Goal: Obtain resource: Download file/media

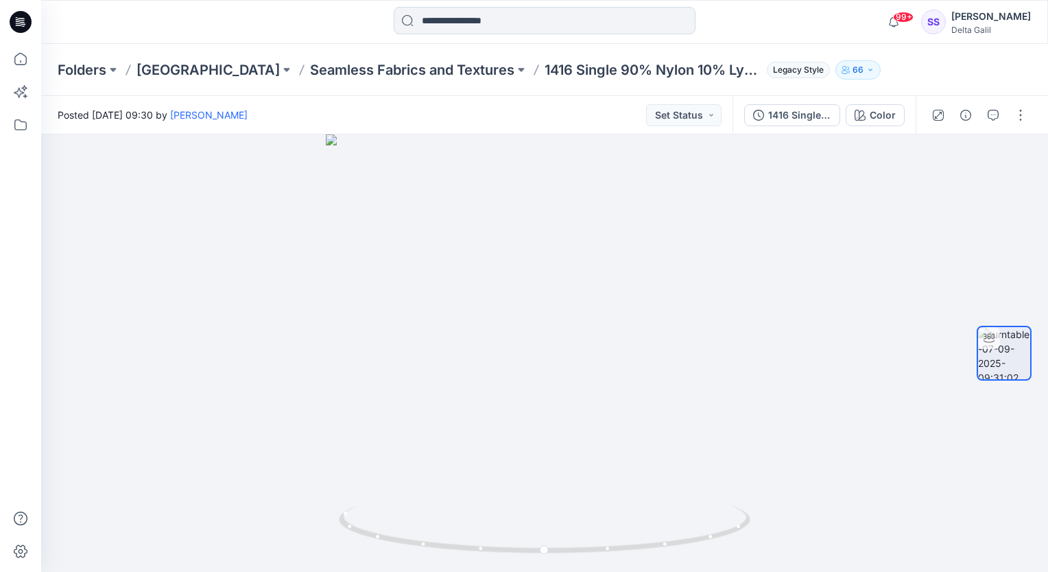
click at [27, 21] on icon at bounding box center [21, 22] width 22 height 22
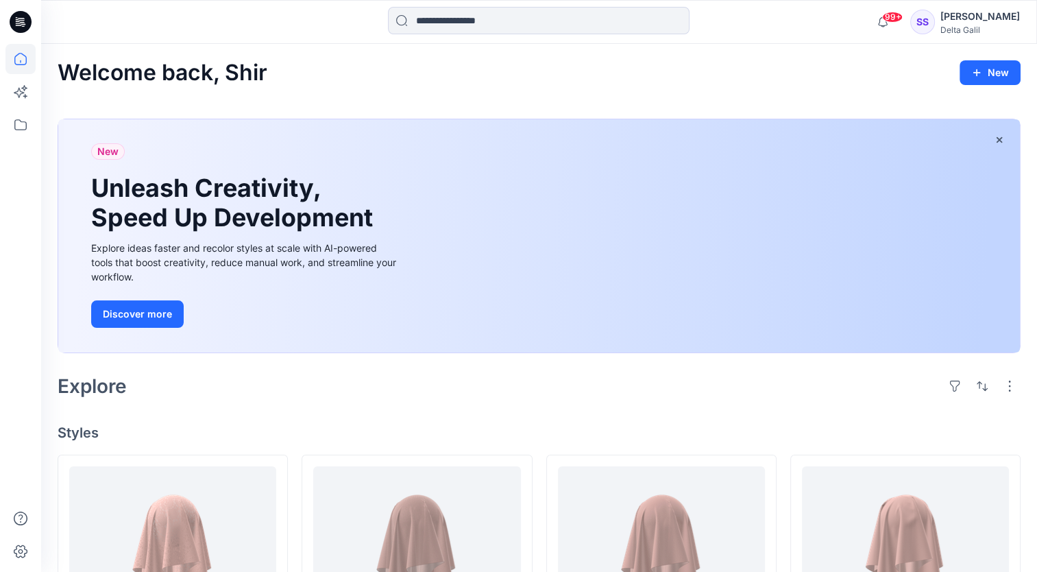
scroll to position [206, 0]
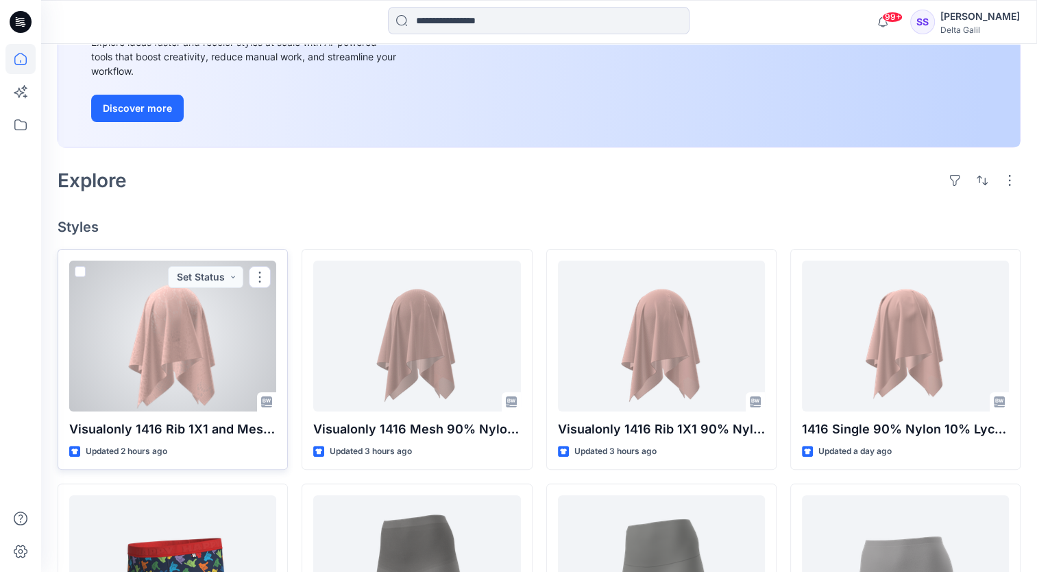
click at [212, 361] on div at bounding box center [172, 336] width 207 height 151
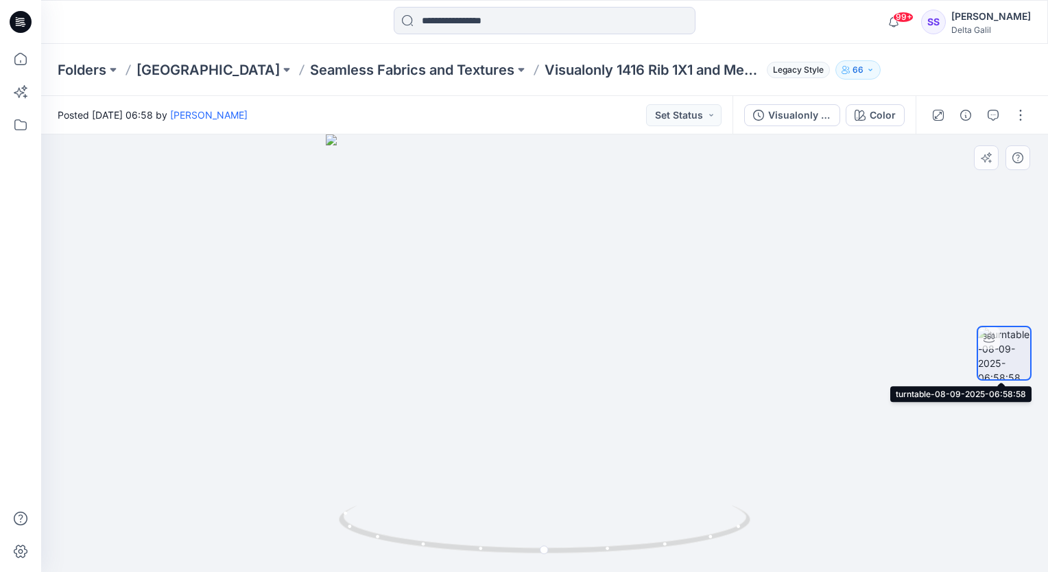
click at [994, 349] on img at bounding box center [1004, 353] width 52 height 52
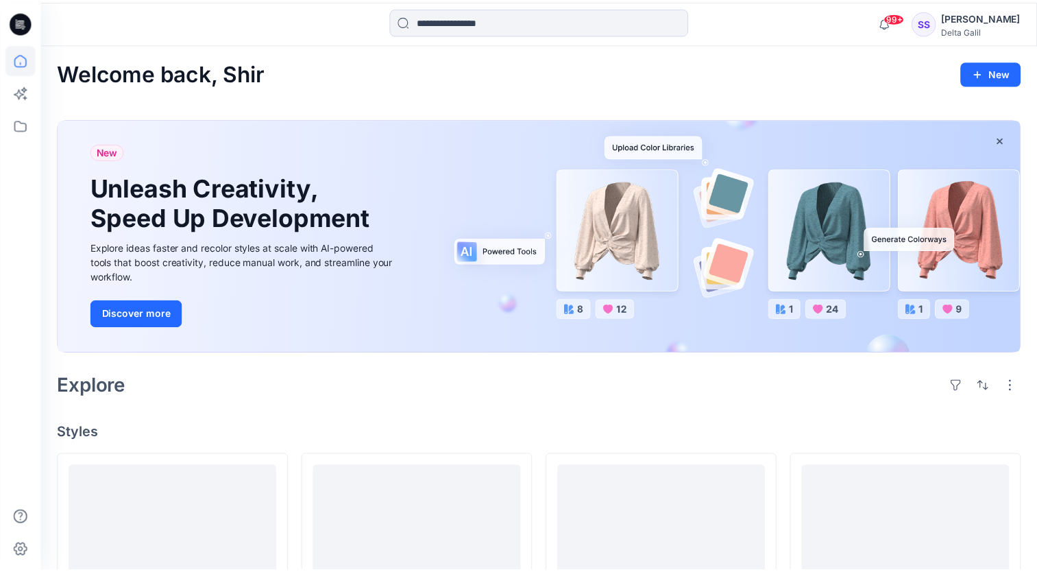
scroll to position [206, 0]
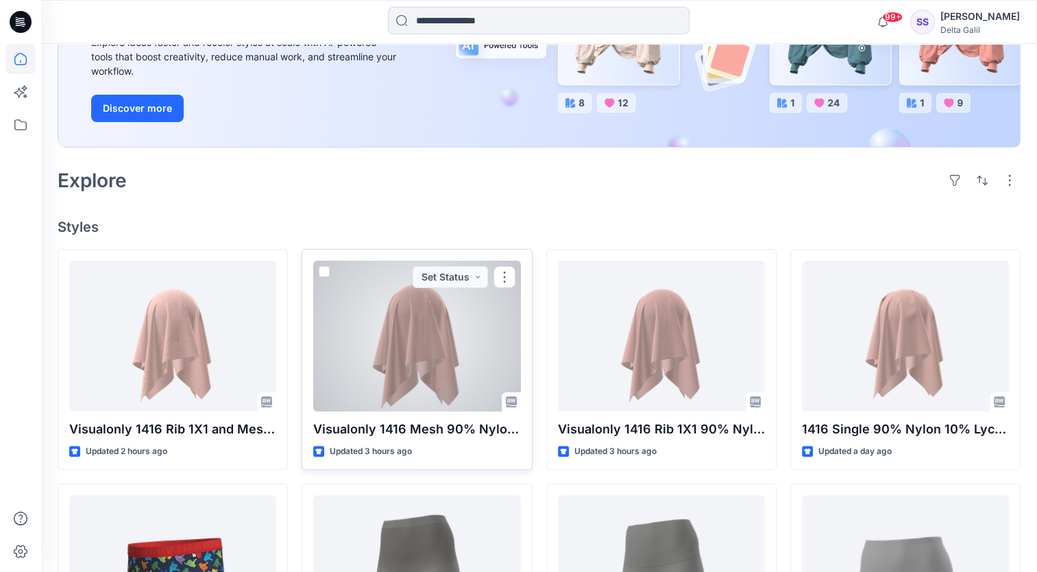
click at [446, 373] on div at bounding box center [416, 336] width 207 height 151
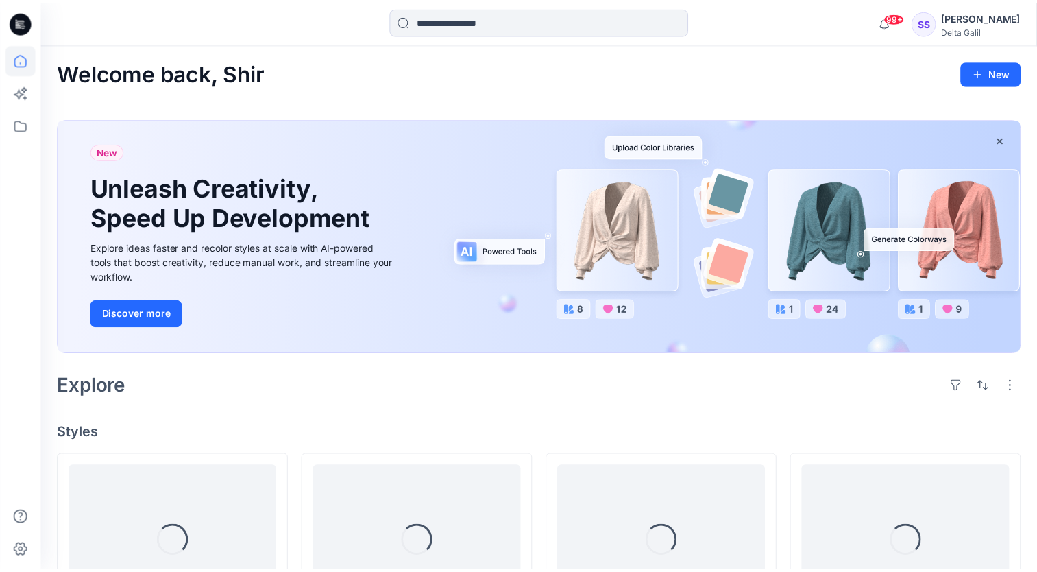
scroll to position [206, 0]
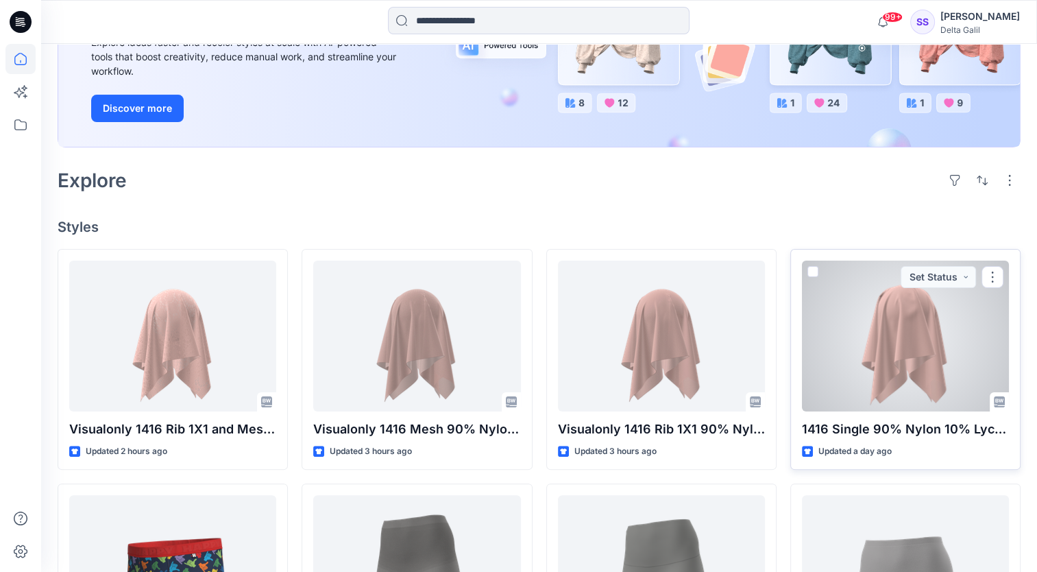
click at [898, 372] on div at bounding box center [905, 336] width 207 height 151
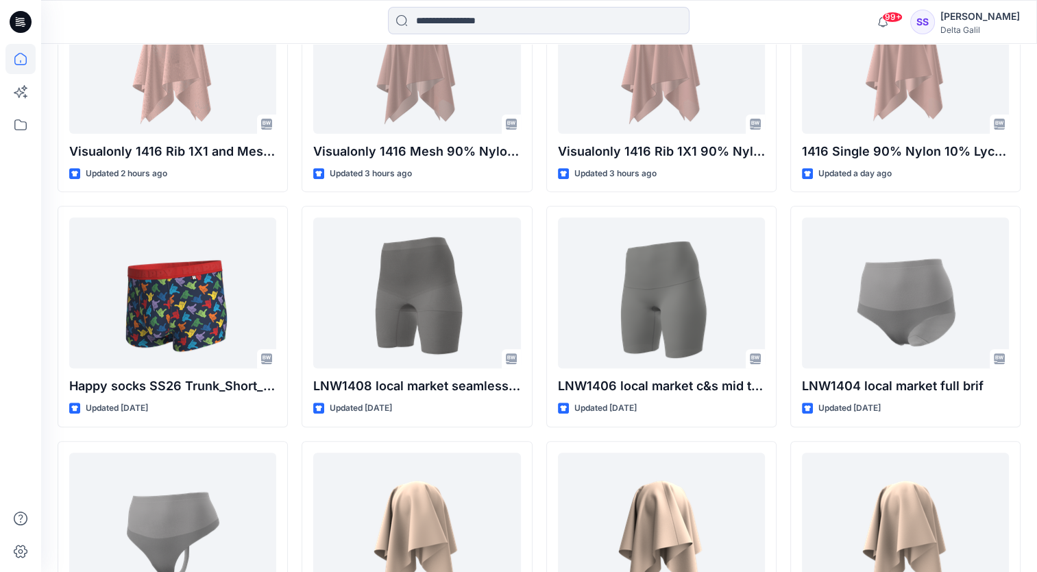
scroll to position [638, 0]
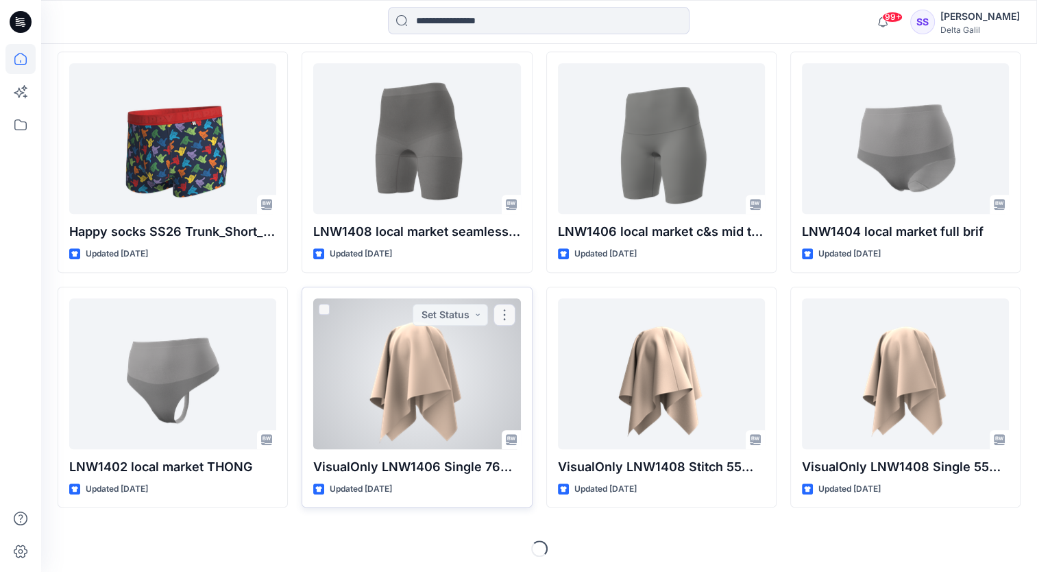
click at [451, 365] on div at bounding box center [416, 373] width 207 height 151
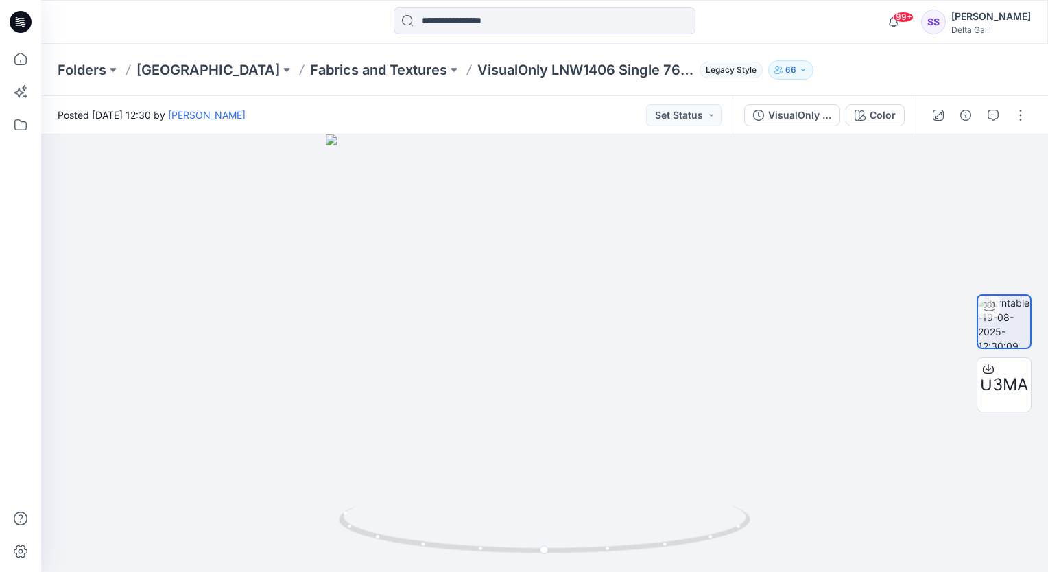
click at [18, 12] on icon at bounding box center [21, 22] width 22 height 22
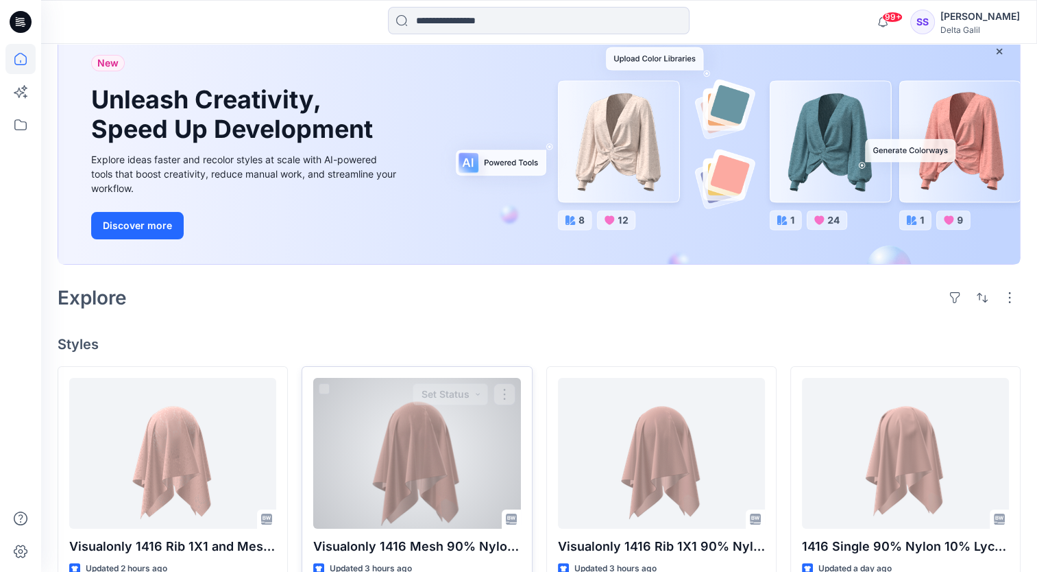
scroll to position [274, 0]
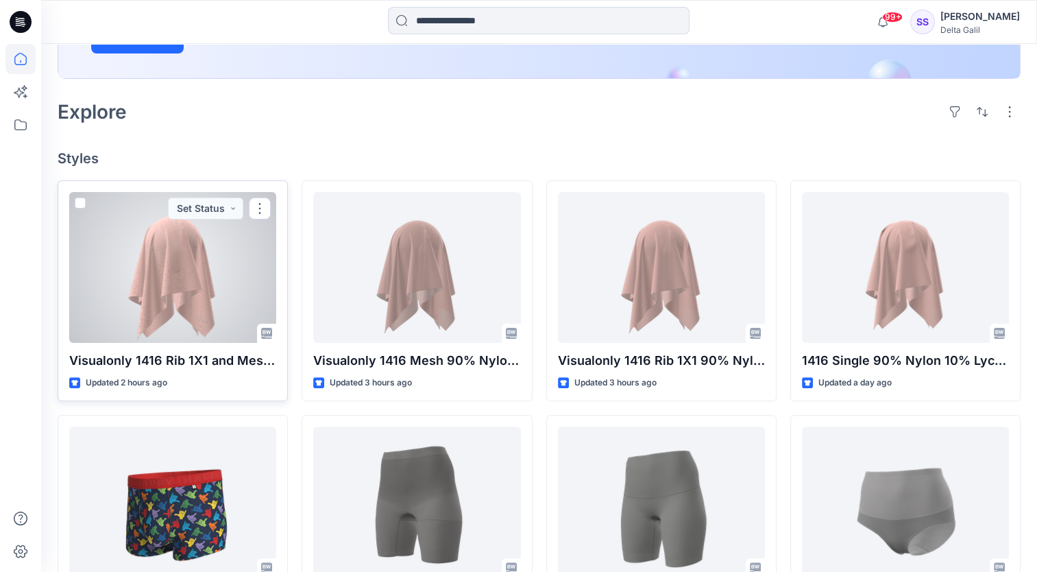
click at [168, 277] on div at bounding box center [172, 267] width 207 height 151
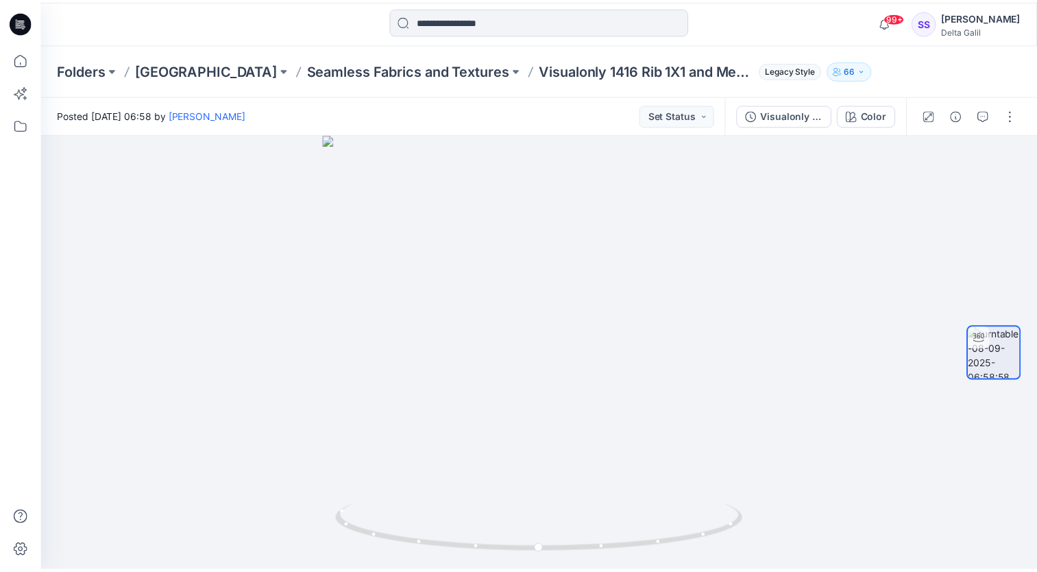
scroll to position [274, 0]
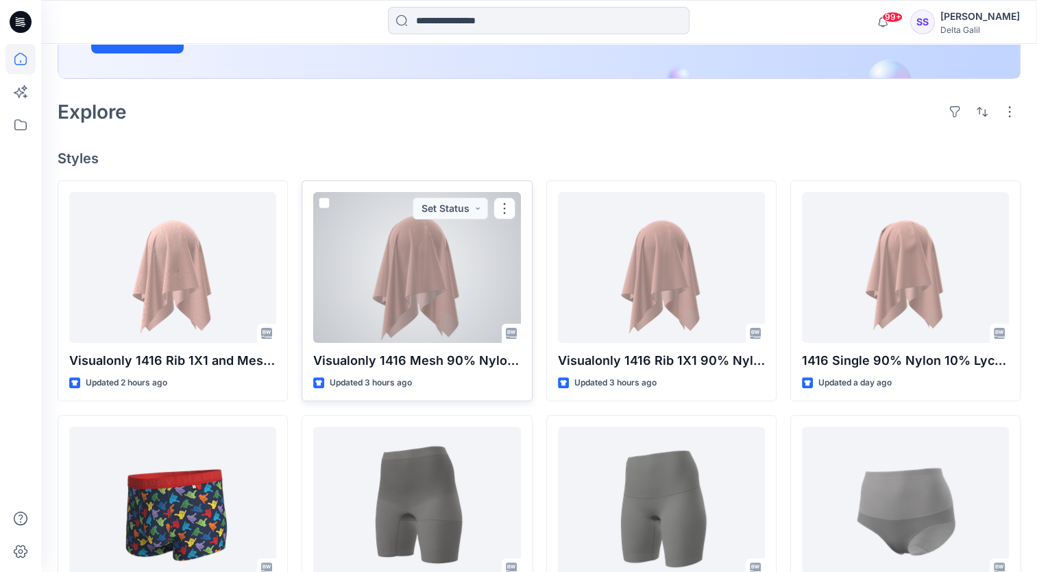
click at [431, 288] on div at bounding box center [416, 267] width 207 height 151
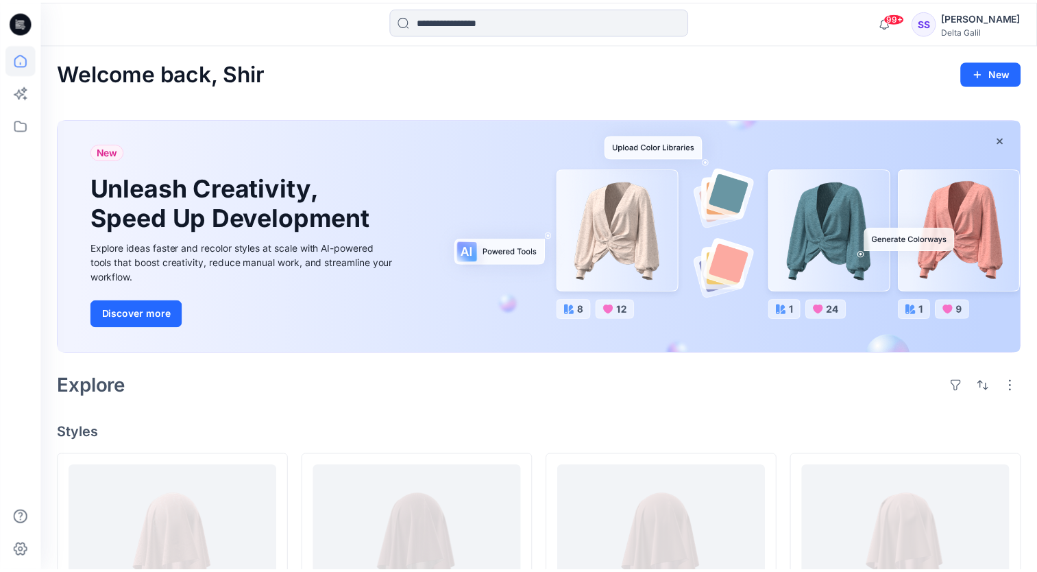
scroll to position [274, 0]
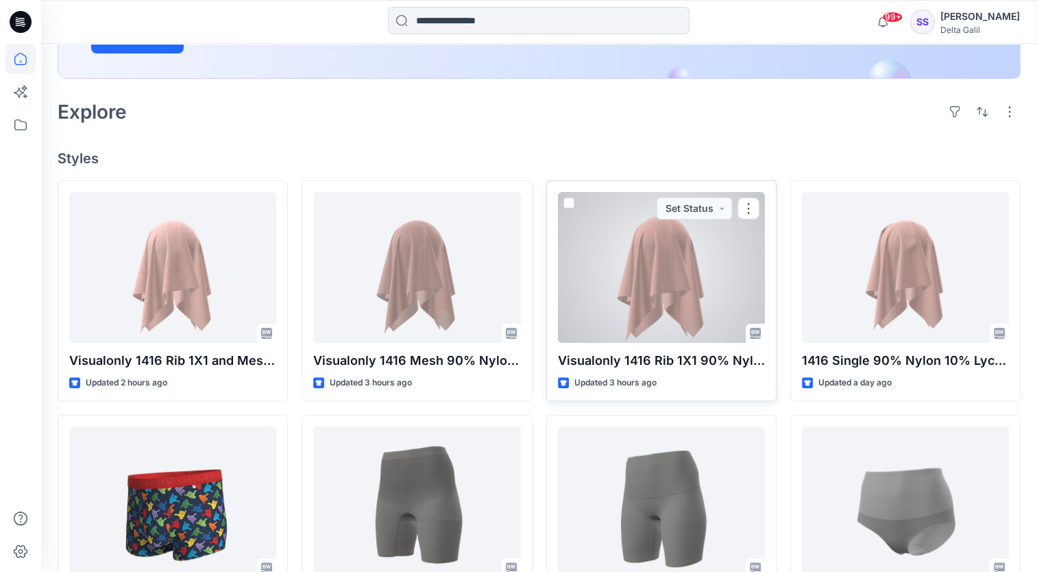
click at [728, 302] on div at bounding box center [661, 267] width 207 height 151
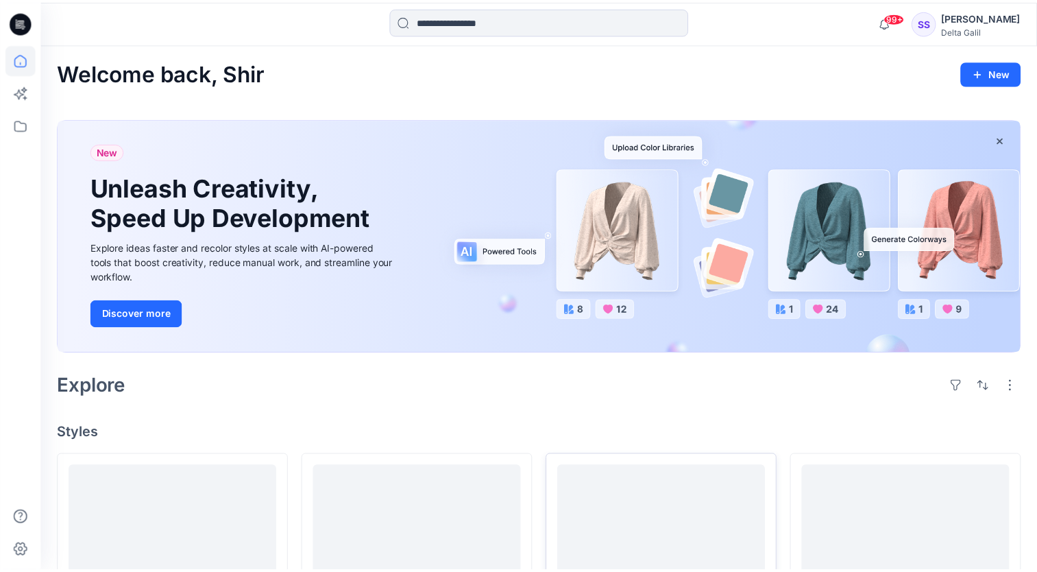
scroll to position [274, 0]
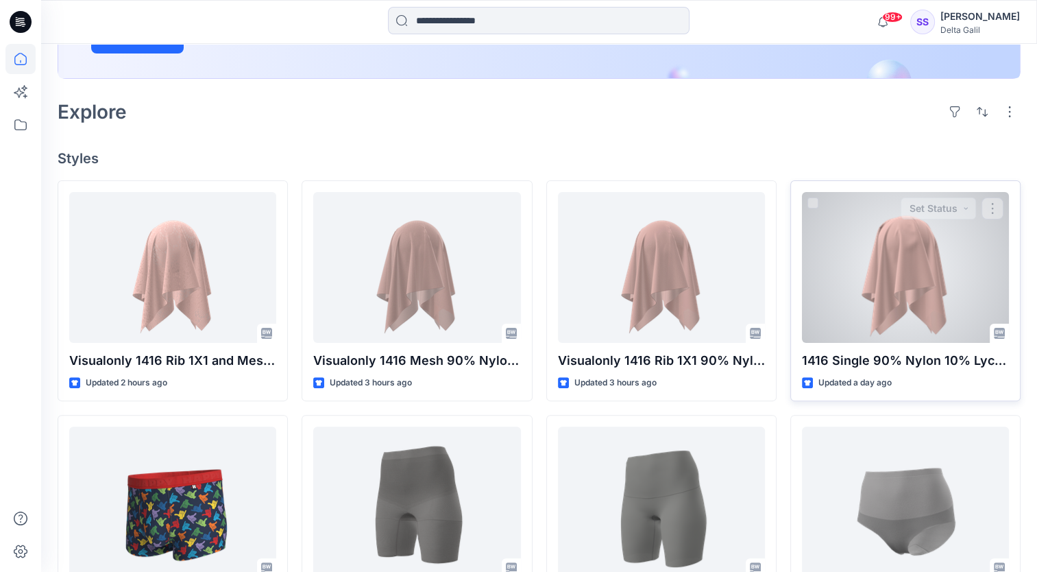
click at [946, 307] on div at bounding box center [905, 267] width 207 height 151
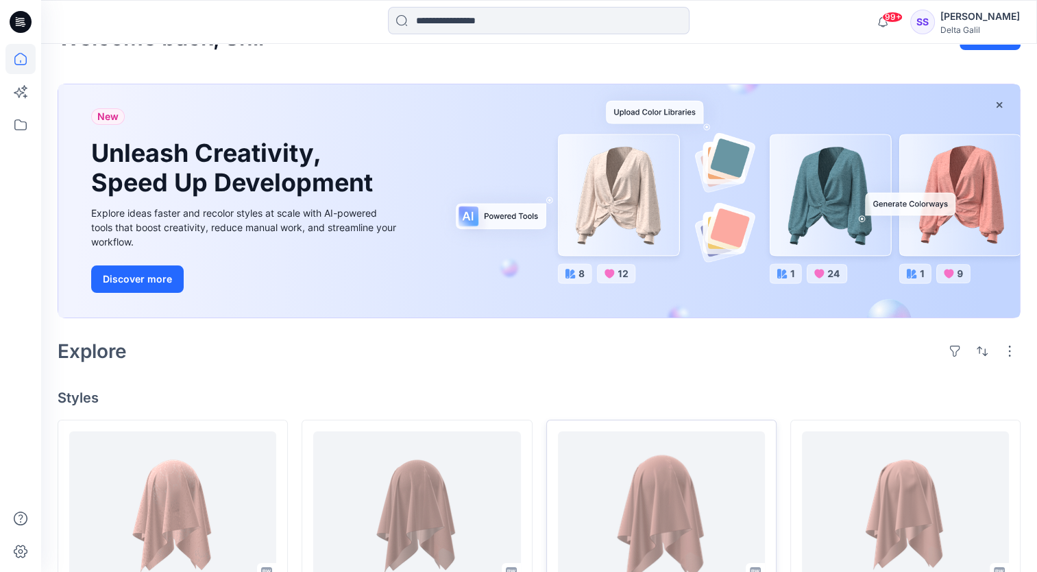
scroll to position [69, 0]
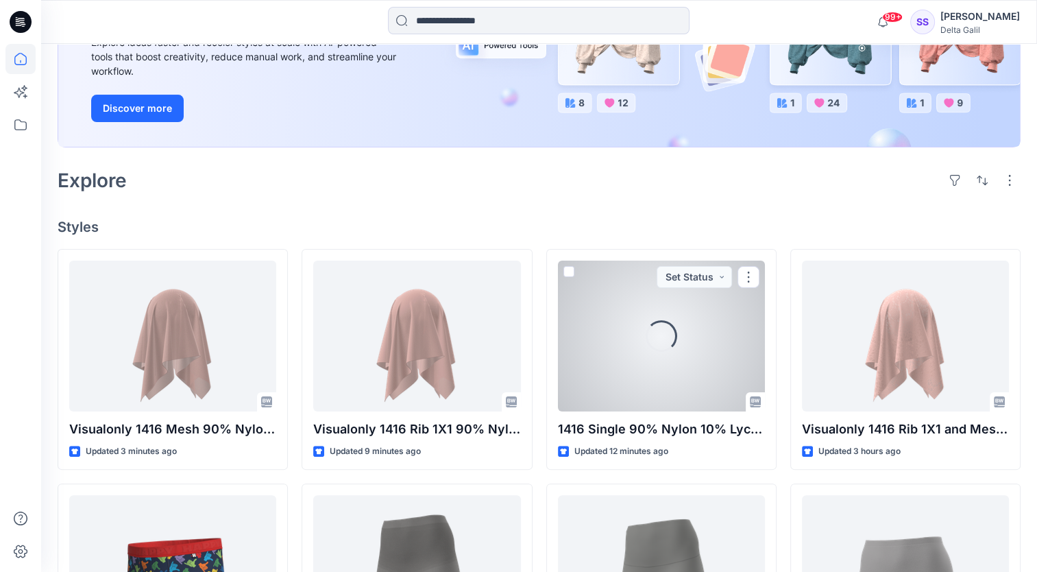
scroll to position [343, 0]
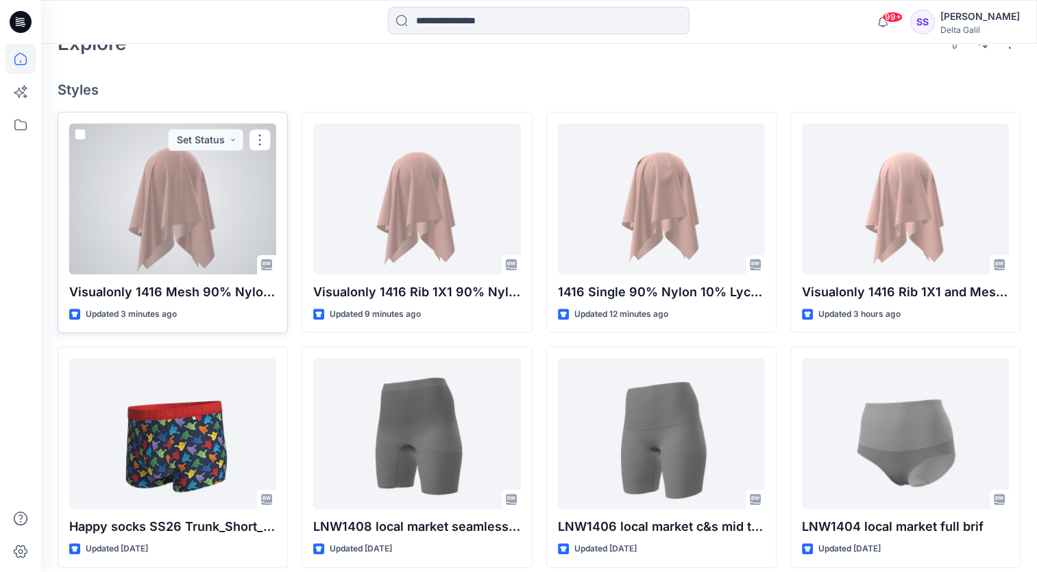
click at [206, 213] on div at bounding box center [172, 198] width 207 height 151
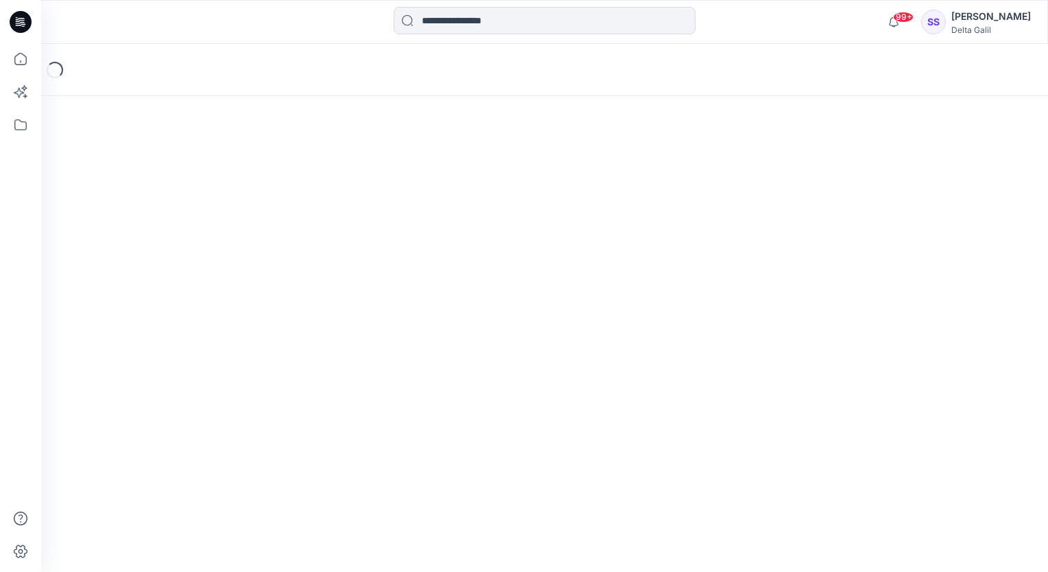
click at [206, 213] on div "Loading..." at bounding box center [544, 308] width 1007 height 528
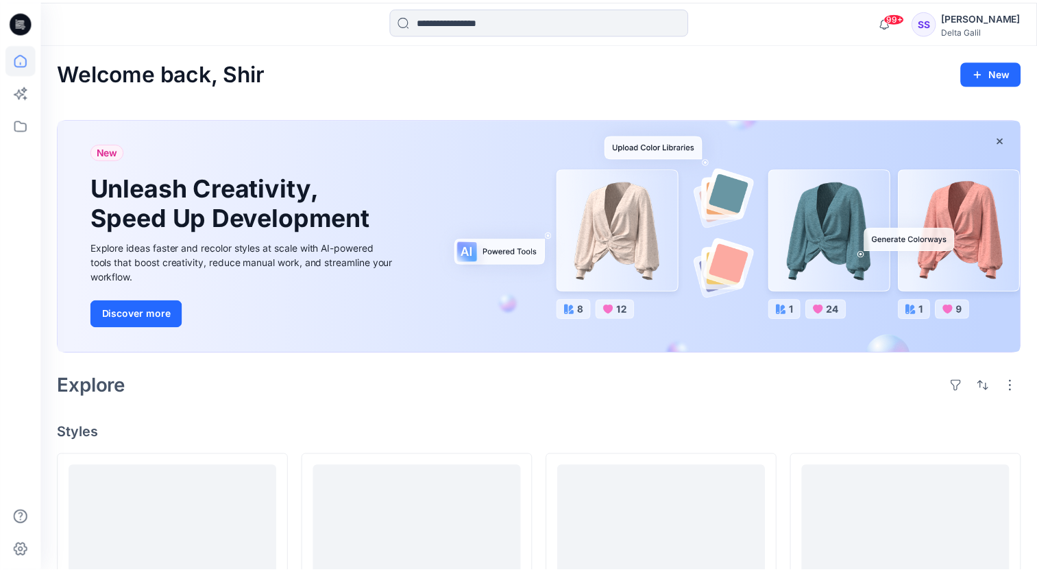
scroll to position [343, 0]
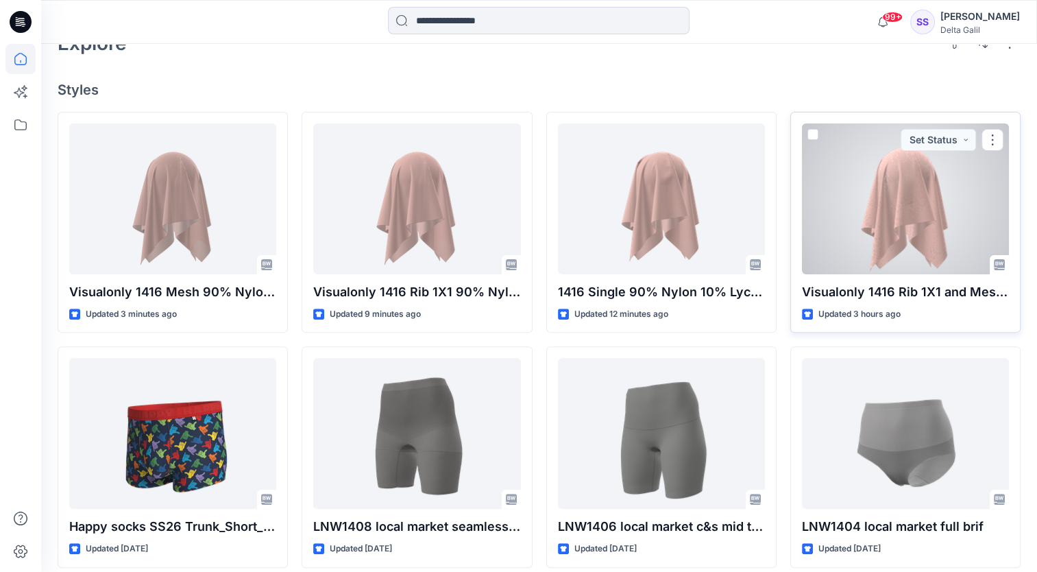
click at [921, 213] on div at bounding box center [905, 198] width 207 height 151
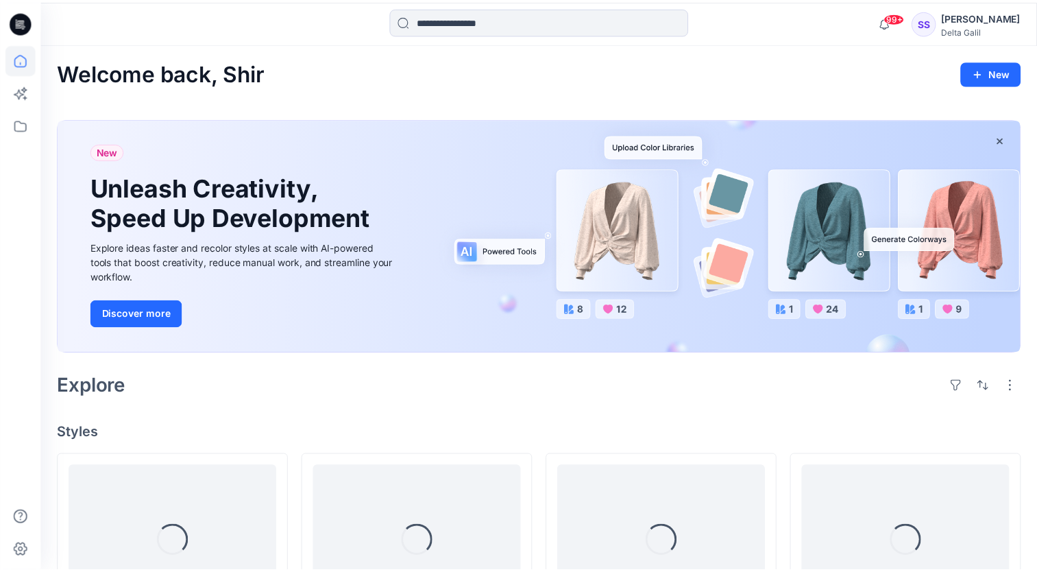
scroll to position [343, 0]
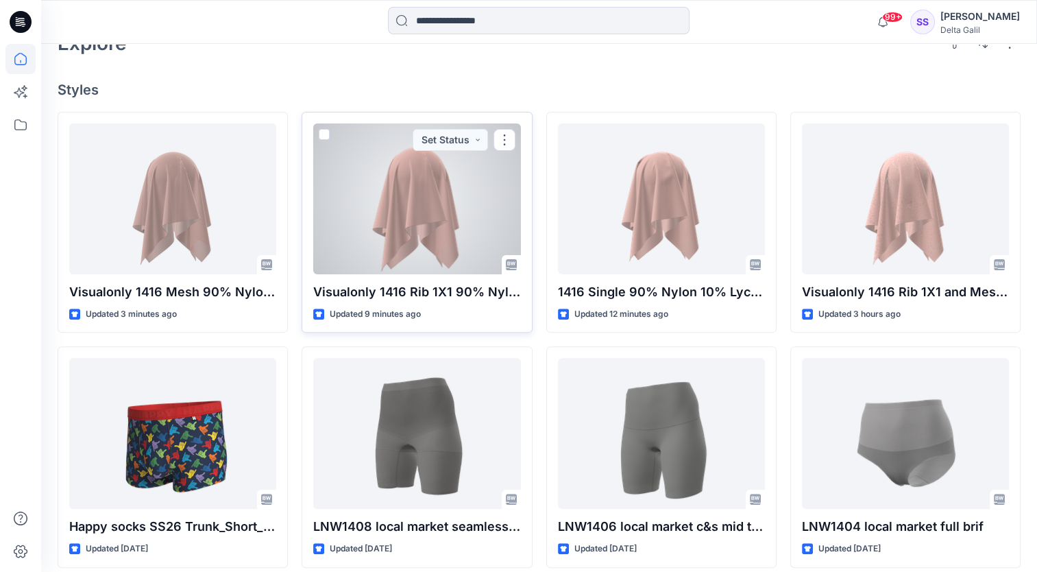
click at [470, 204] on div at bounding box center [416, 198] width 207 height 151
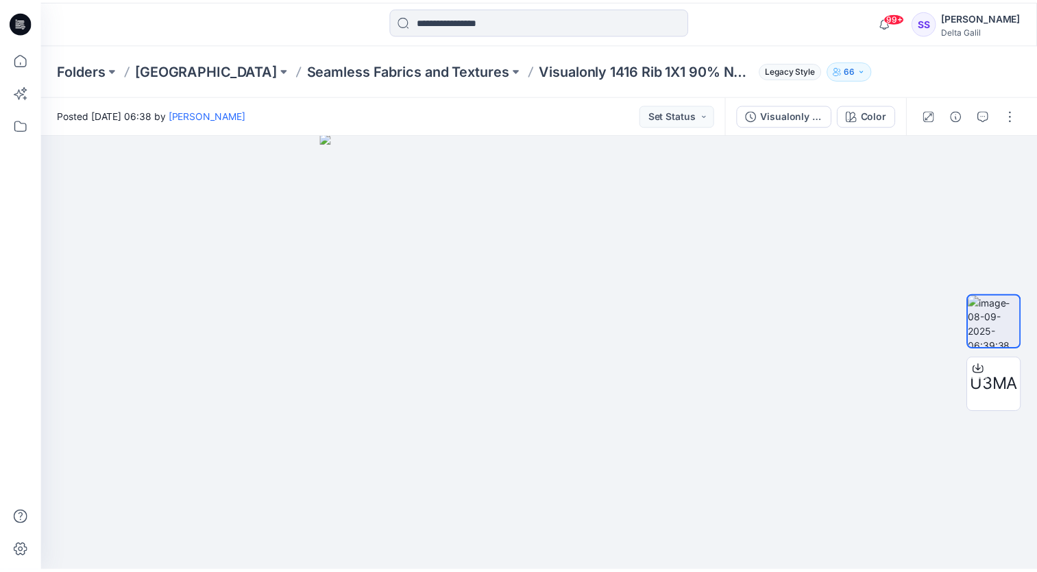
scroll to position [343, 0]
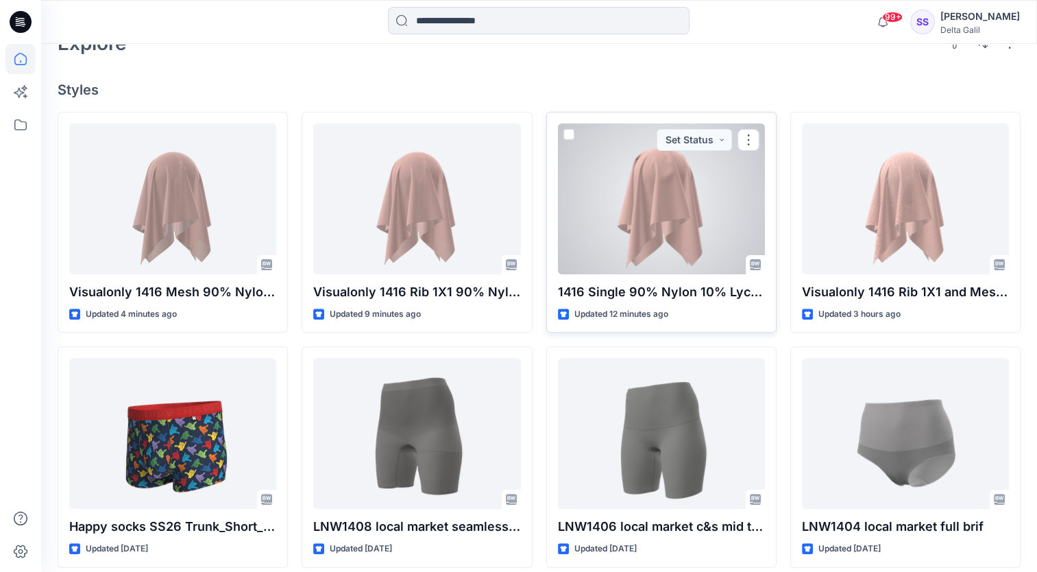
click at [632, 186] on div at bounding box center [661, 198] width 207 height 151
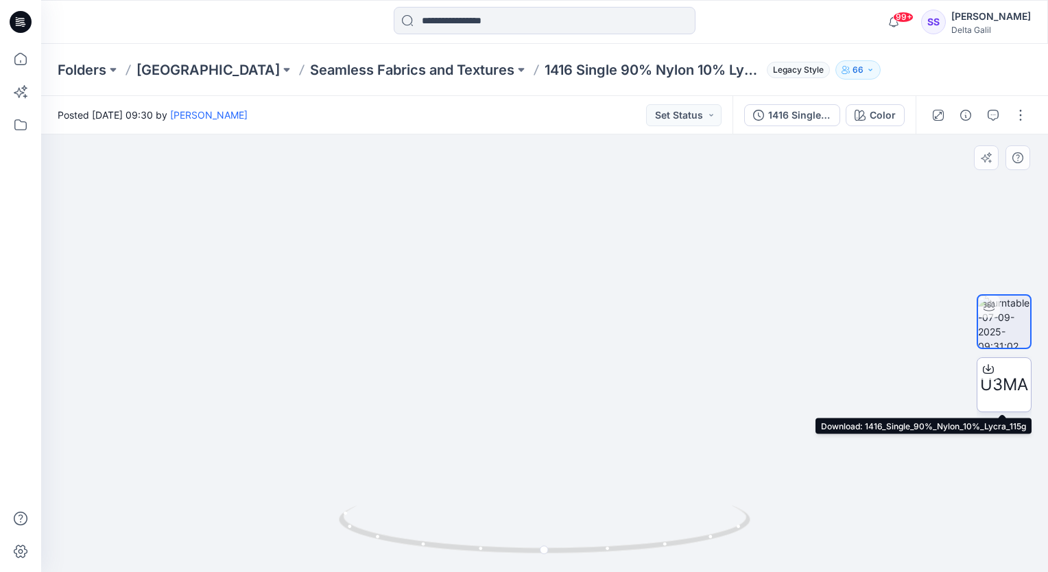
click at [1006, 395] on span "U3MA" at bounding box center [1004, 384] width 48 height 25
click at [740, 293] on img at bounding box center [544, 295] width 669 height 553
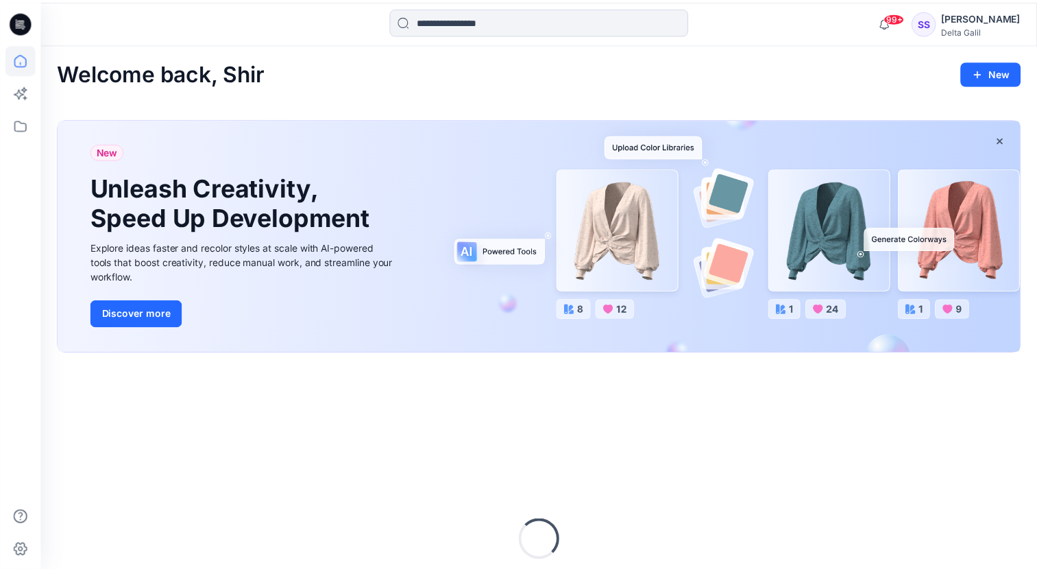
scroll to position [156, 0]
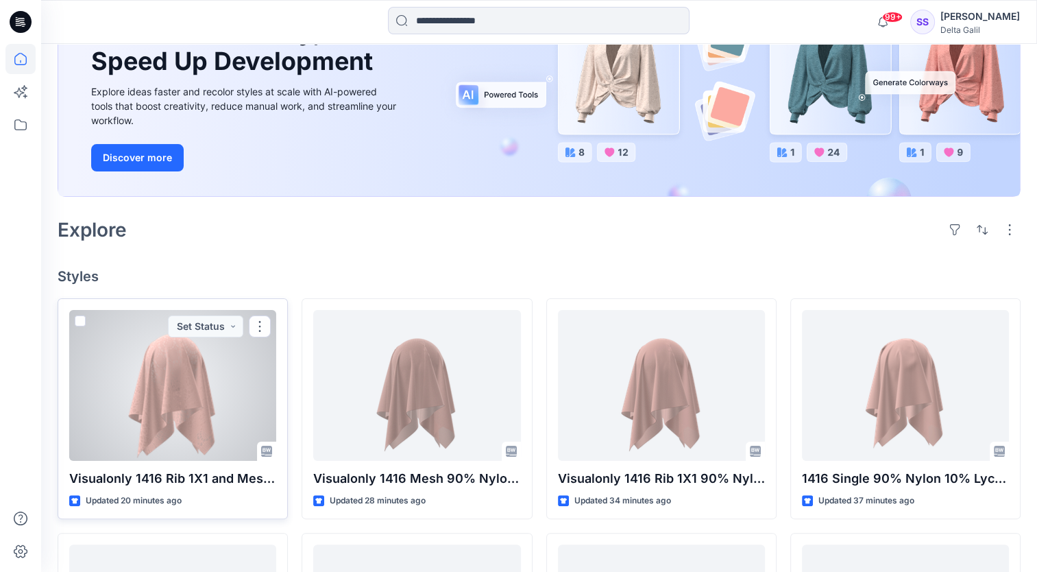
click at [184, 373] on div at bounding box center [172, 385] width 207 height 151
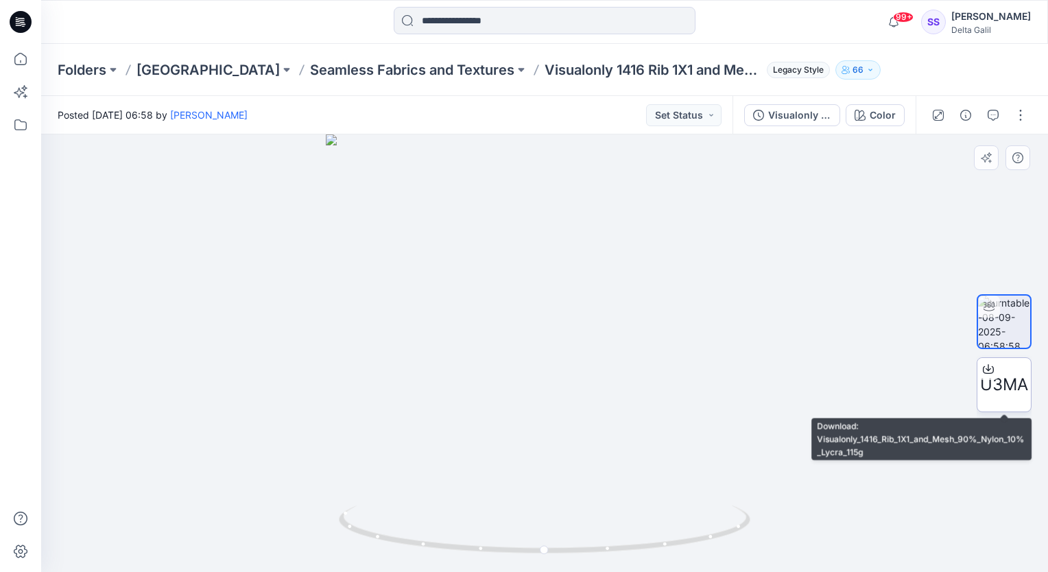
click at [1007, 394] on span "U3MA" at bounding box center [1004, 384] width 48 height 25
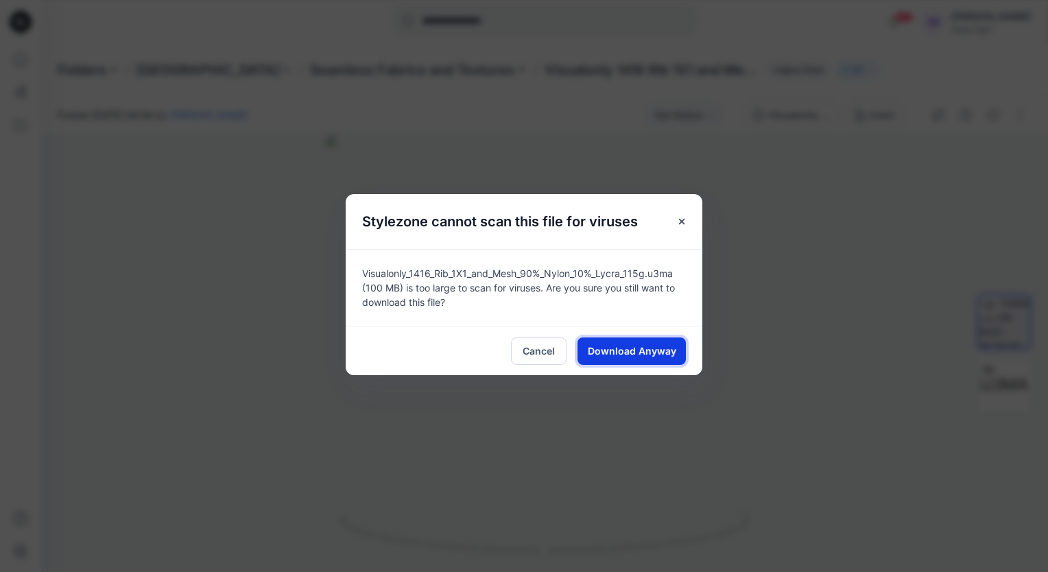
click at [631, 355] on span "Download Anyway" at bounding box center [632, 351] width 88 height 14
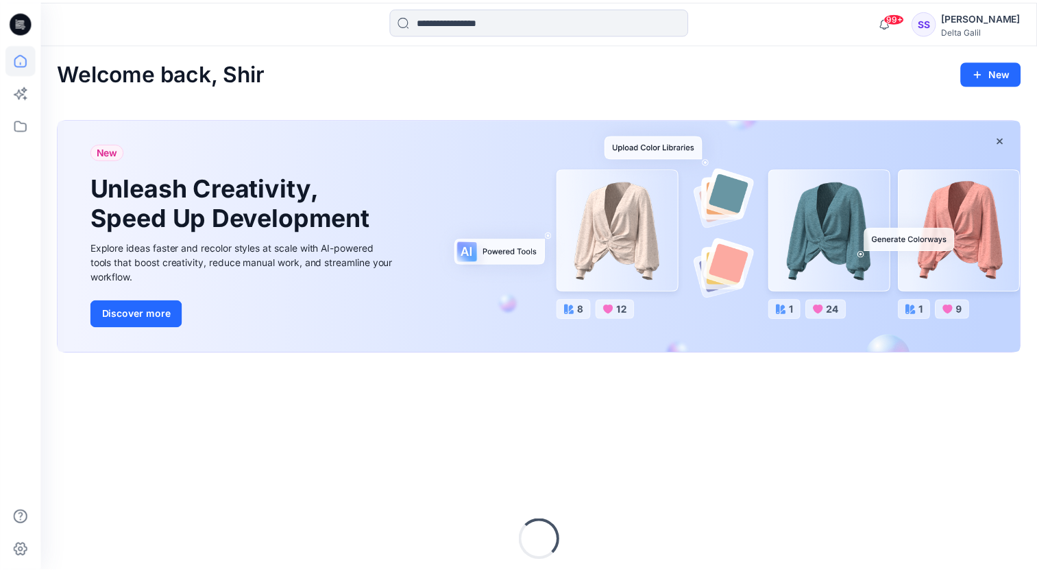
scroll to position [156, 0]
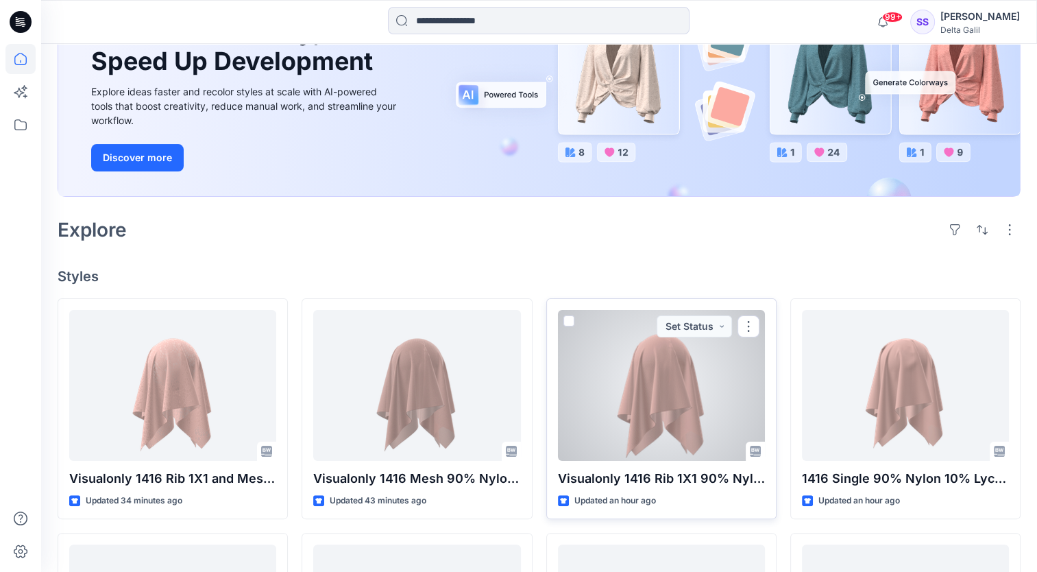
click at [658, 437] on div at bounding box center [661, 385] width 207 height 151
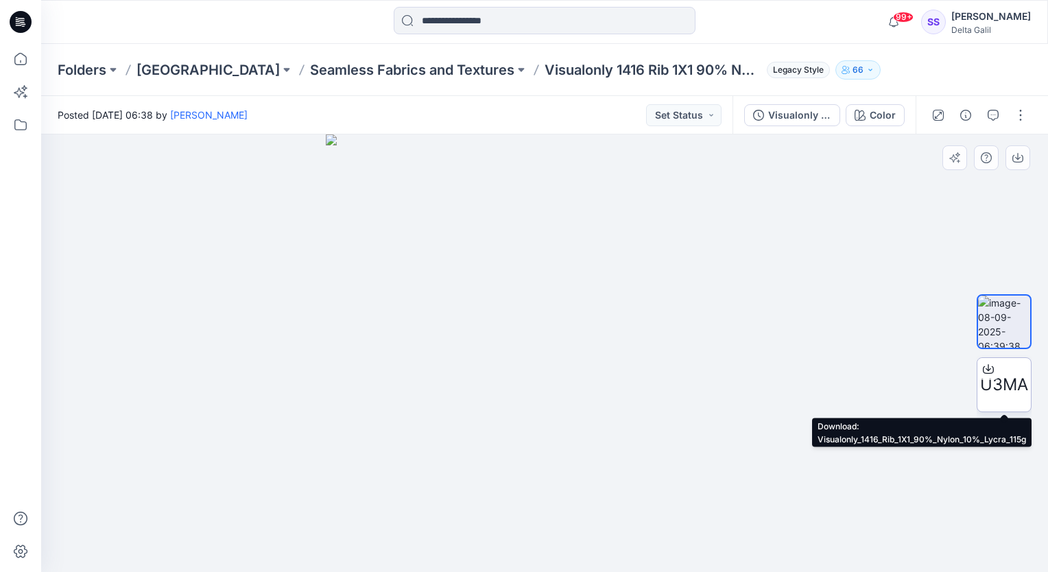
click at [1015, 391] on span "U3MA" at bounding box center [1004, 384] width 48 height 25
